Goal: Information Seeking & Learning: Stay updated

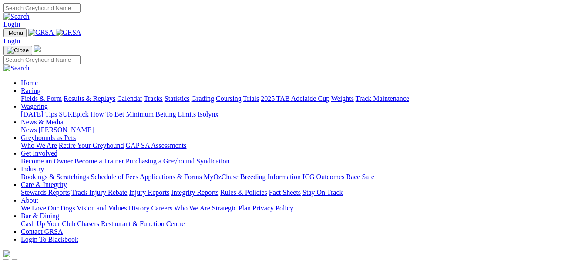
click at [63, 118] on link "News & Media" at bounding box center [42, 121] width 43 height 7
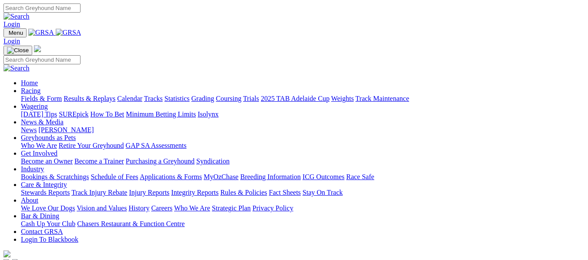
click at [63, 118] on link "News & Media" at bounding box center [42, 121] width 43 height 7
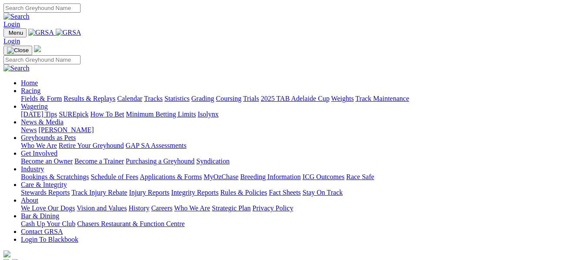
click at [63, 118] on link "News & Media" at bounding box center [42, 121] width 43 height 7
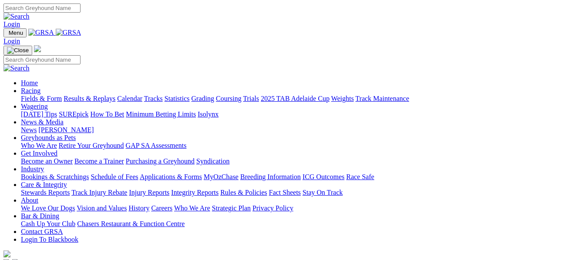
click at [63, 118] on link "News & Media" at bounding box center [42, 121] width 43 height 7
